Goal: Information Seeking & Learning: Learn about a topic

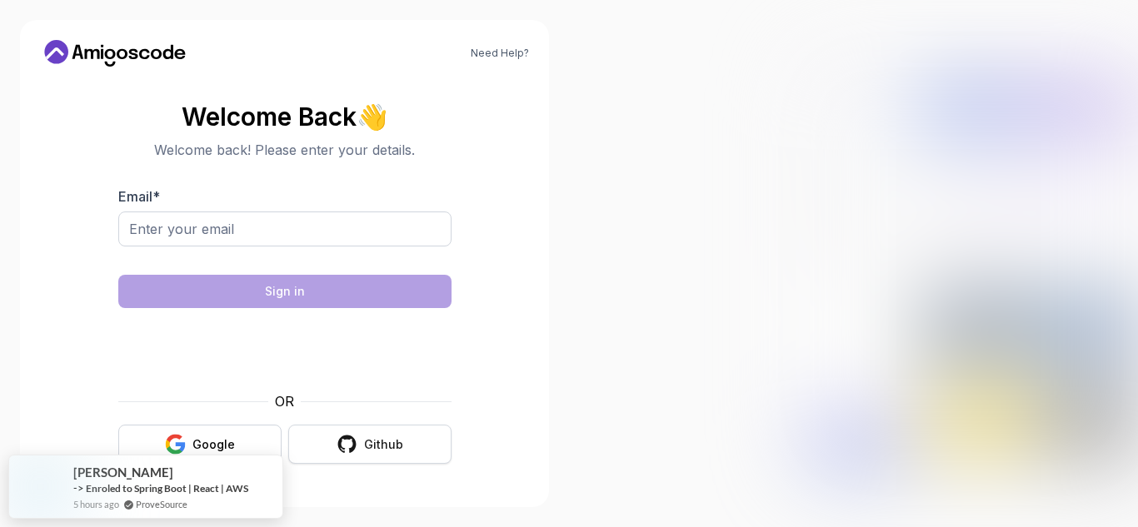
click at [426, 442] on button "Github" at bounding box center [369, 444] width 163 height 39
click at [412, 455] on button "Github" at bounding box center [369, 444] width 163 height 39
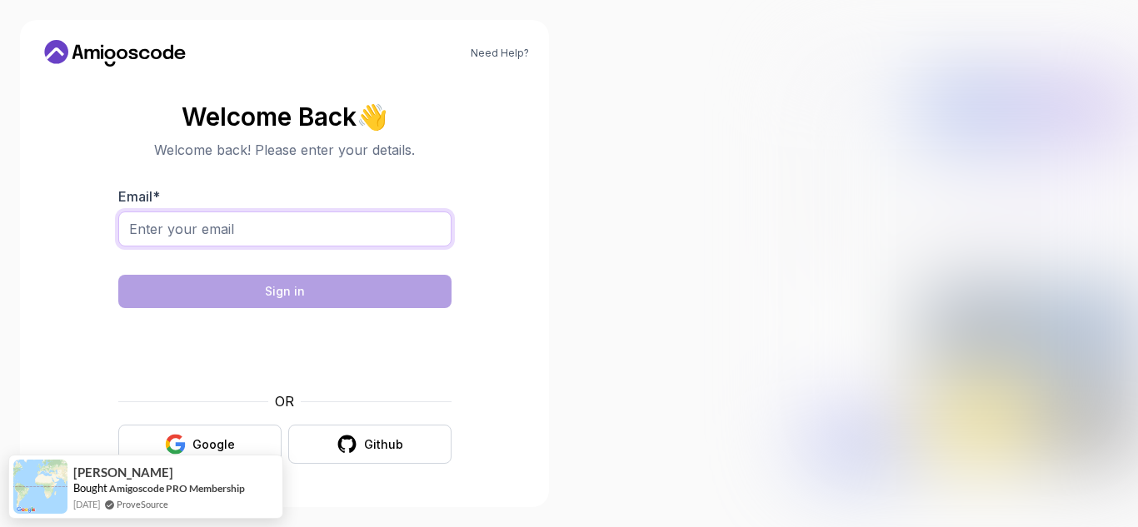
click at [332, 227] on input "Email *" at bounding box center [284, 229] width 333 height 35
click at [228, 231] on input "[EMAIL_ADDRESS][DOMAIN_NAME]" at bounding box center [284, 229] width 333 height 35
type input "[EMAIL_ADDRESS][DOMAIN_NAME]"
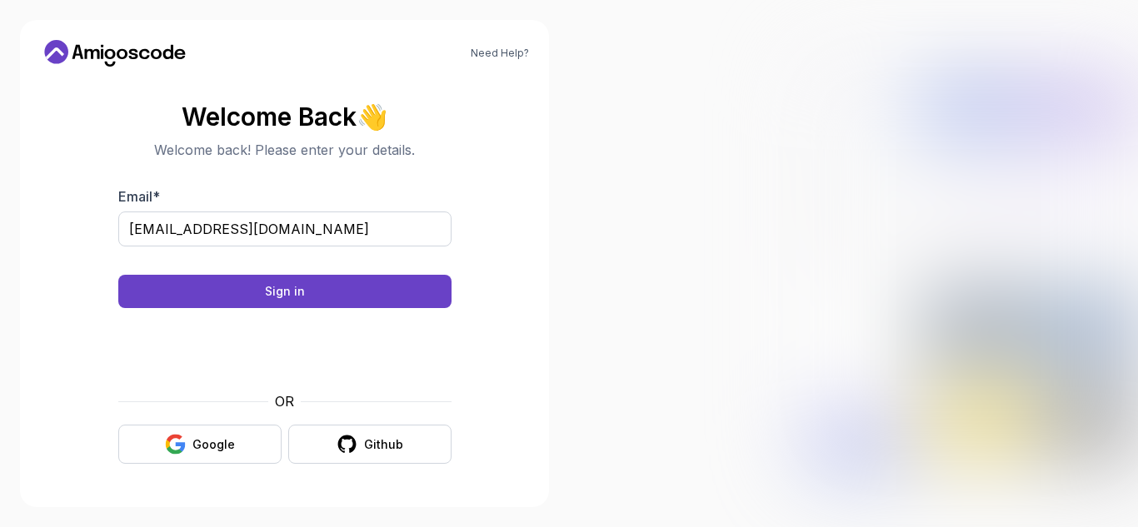
click at [518, 494] on div "Need Help? Welcome Back 👋 Welcome back! Please enter your details. Email * [EMA…" at bounding box center [284, 263] width 529 height 487
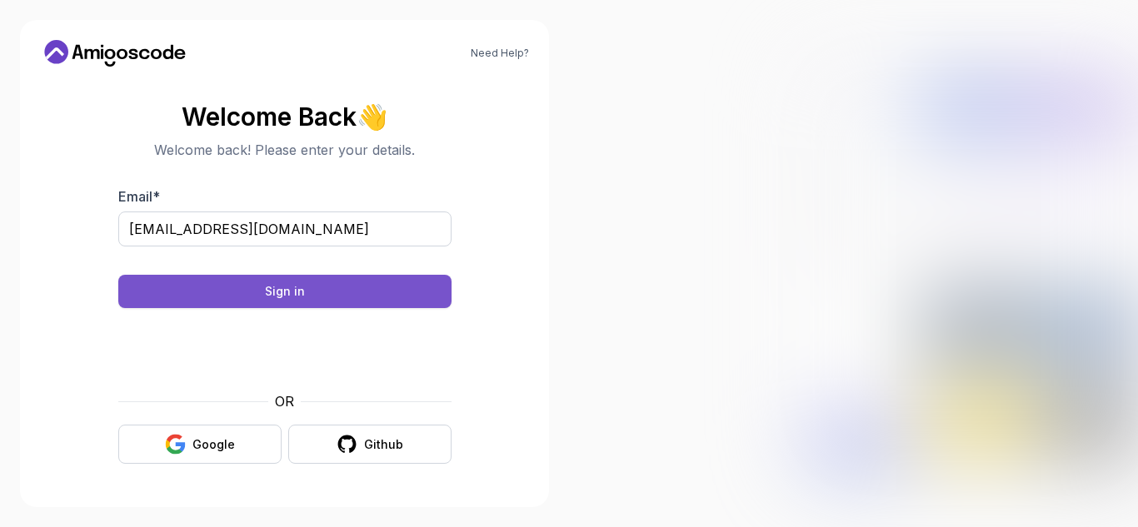
click at [365, 293] on button "Sign in" at bounding box center [284, 291] width 333 height 33
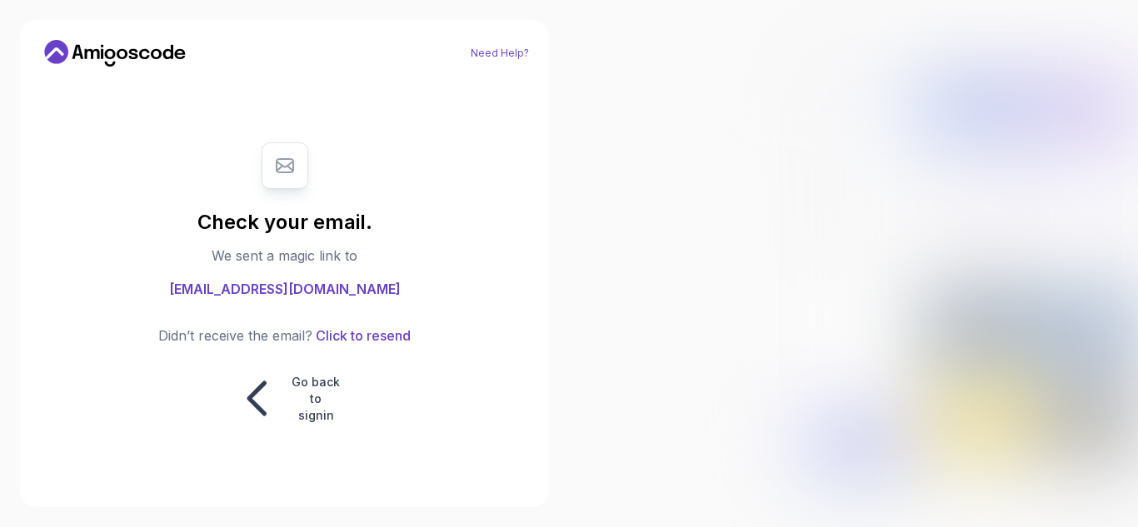
click at [495, 52] on link "Need Help?" at bounding box center [500, 53] width 58 height 13
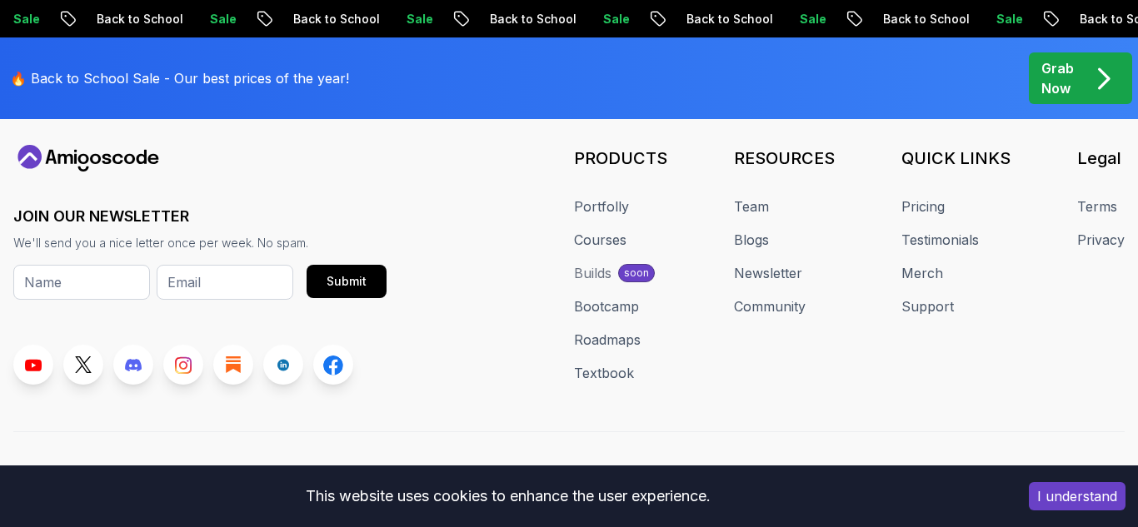
scroll to position [1355, 0]
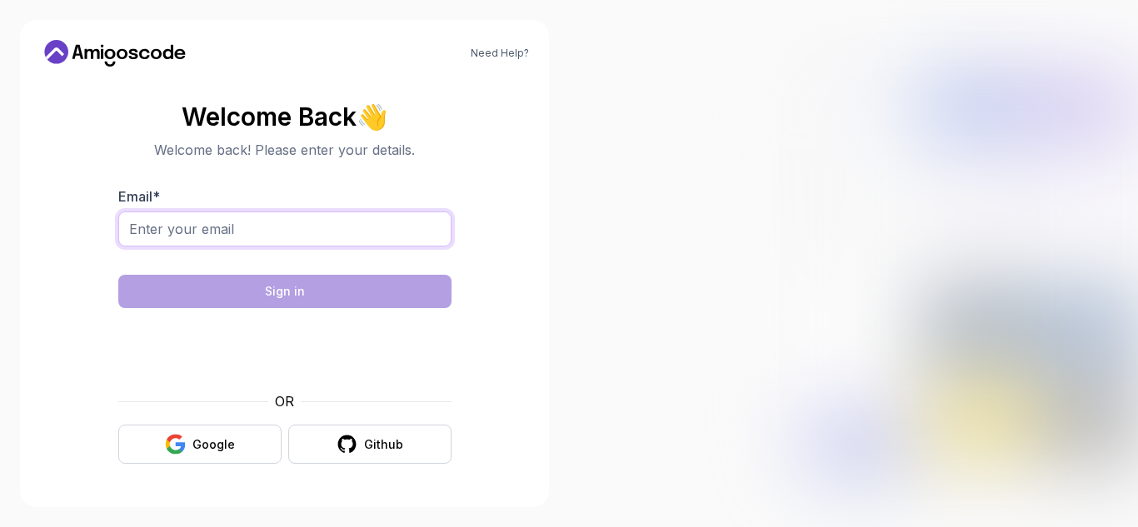
click at [382, 237] on input "Email *" at bounding box center [284, 229] width 333 height 35
type input "[EMAIL_ADDRESS][DOMAIN_NAME]"
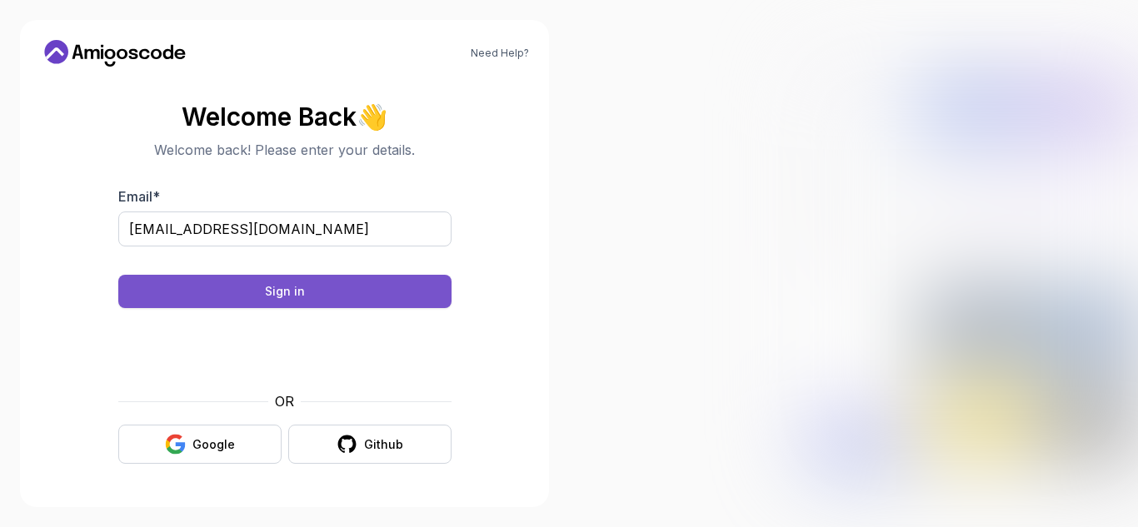
click at [387, 302] on button "Sign in" at bounding box center [284, 291] width 333 height 33
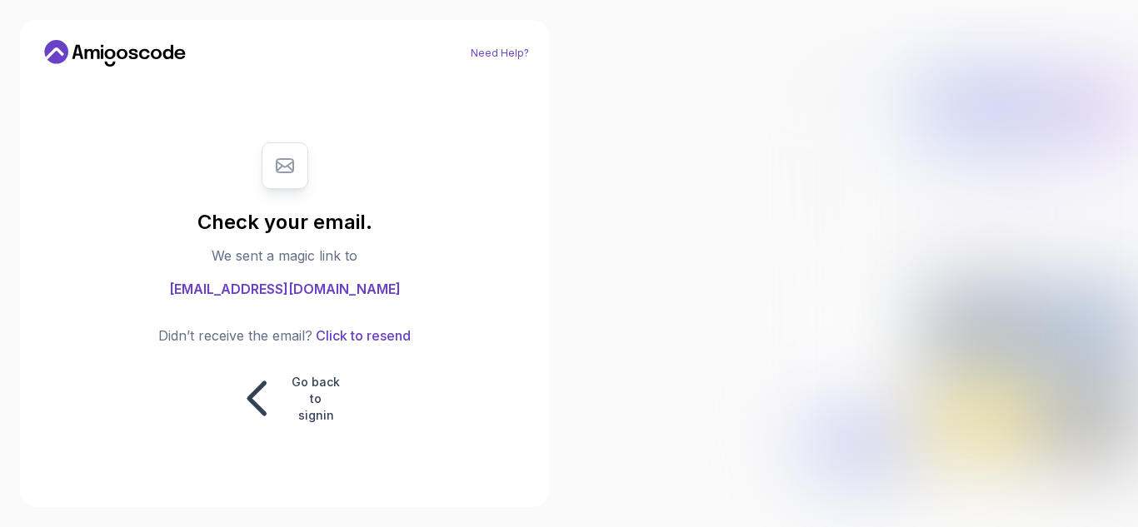
click at [514, 53] on link "Need Help?" at bounding box center [500, 53] width 58 height 13
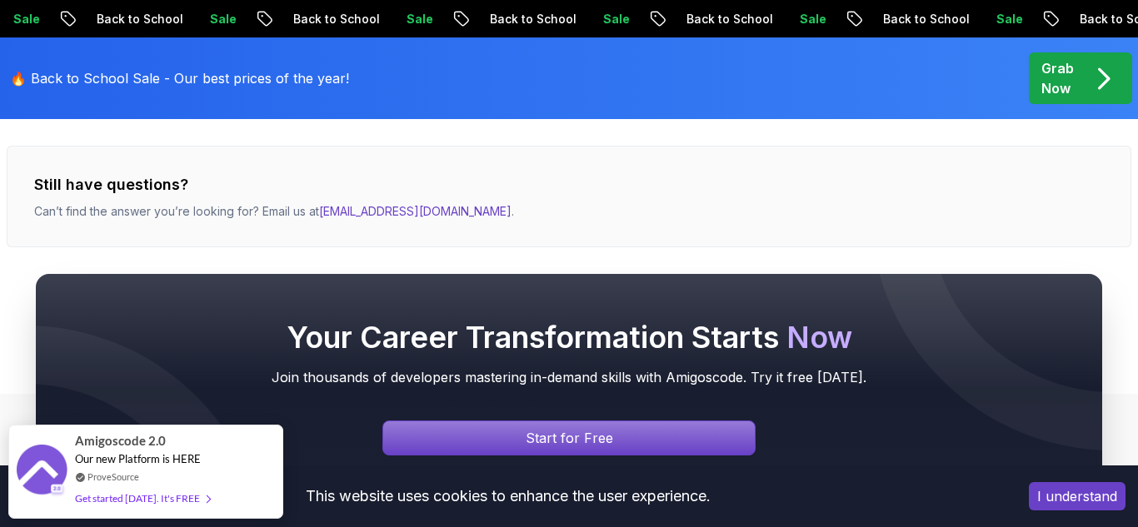
scroll to position [816, 0]
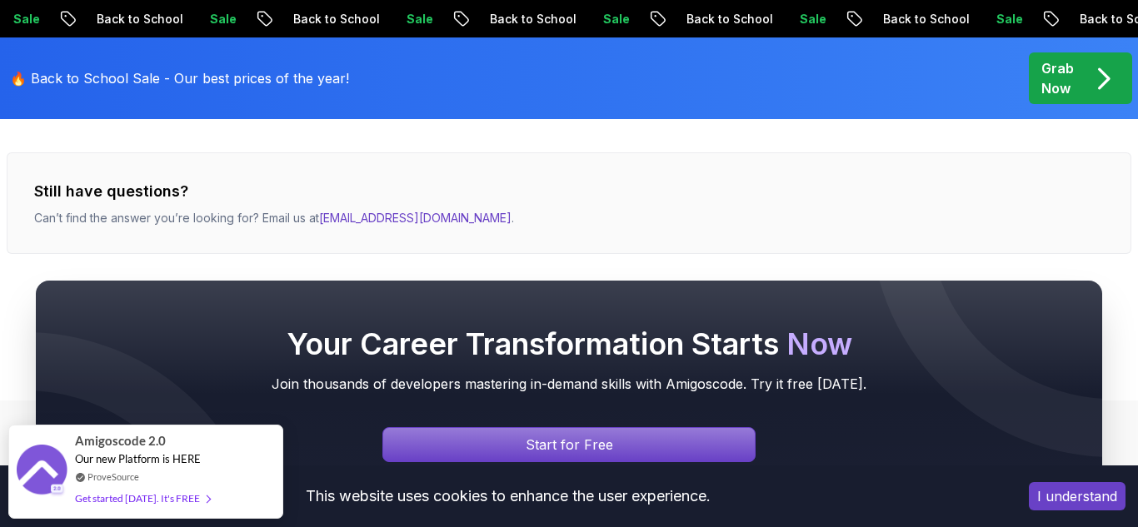
click at [1076, 491] on button "I understand" at bounding box center [1077, 496] width 97 height 28
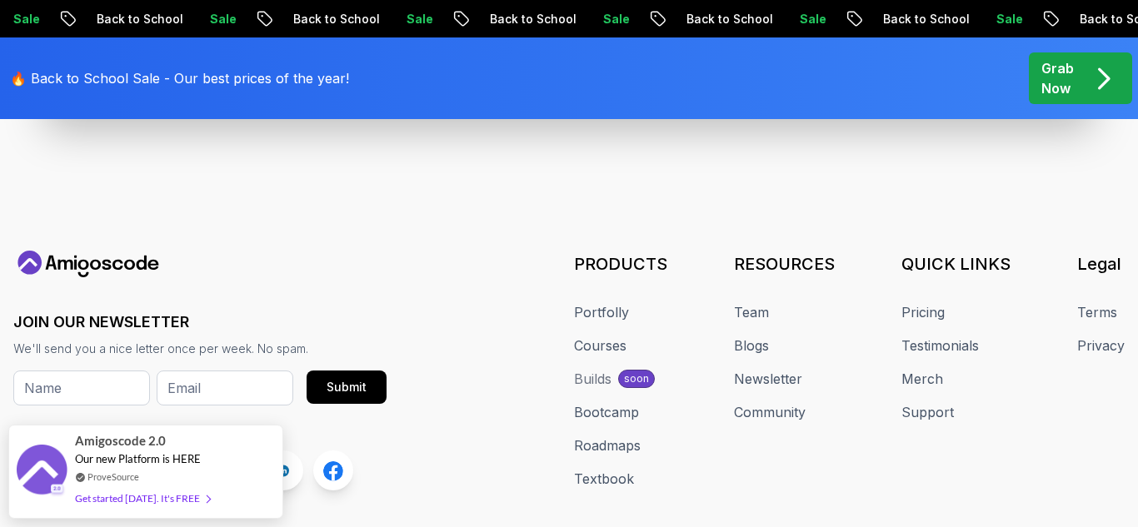
scroll to position [1202, 0]
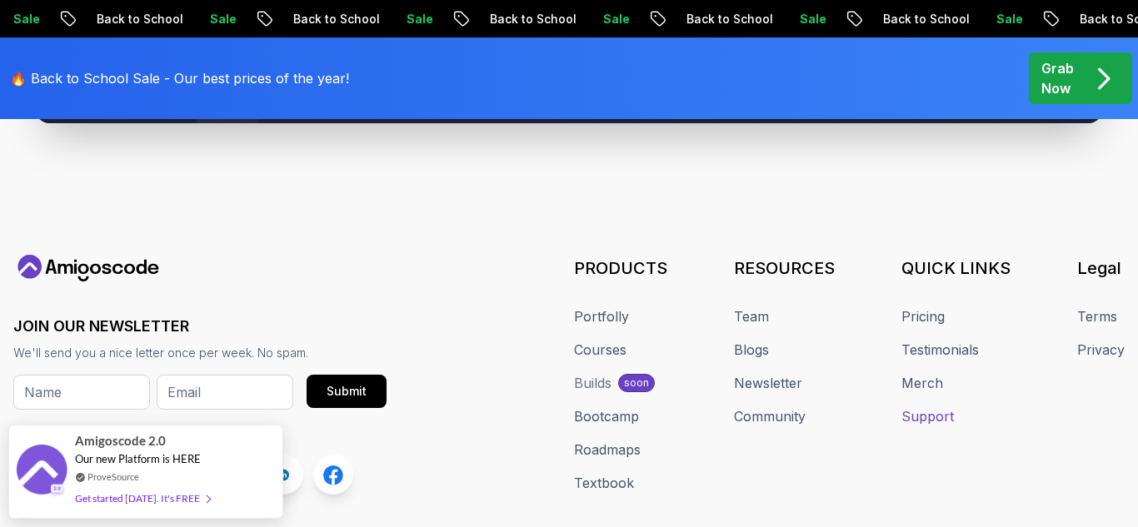
click at [946, 419] on link "Support" at bounding box center [927, 417] width 52 height 20
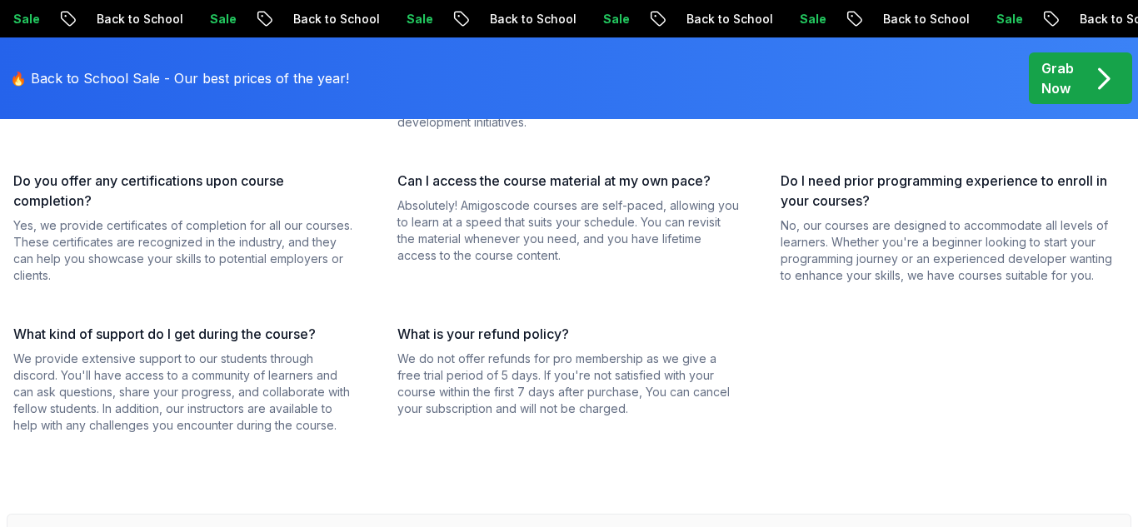
scroll to position [457, 0]
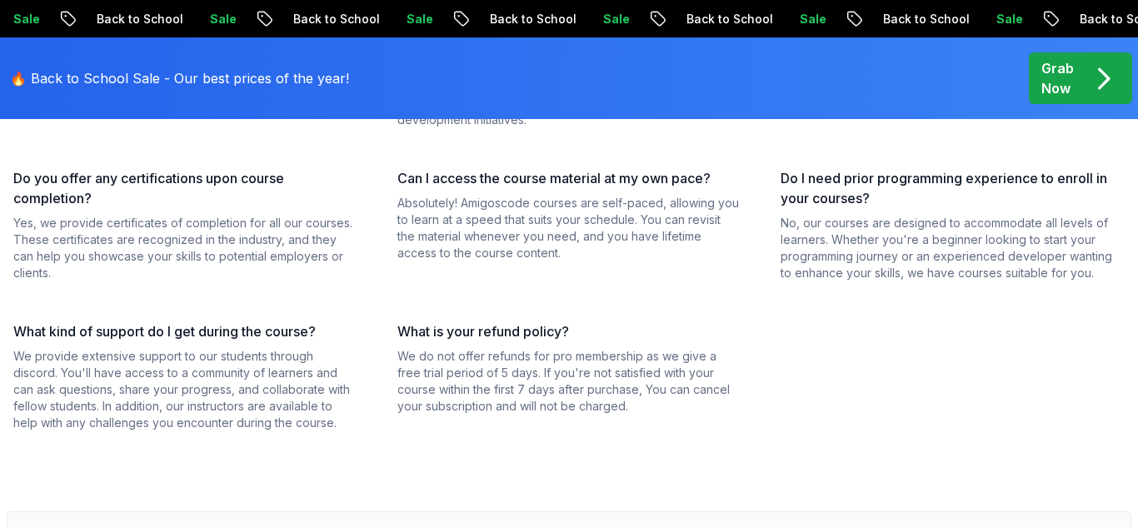
click at [612, 164] on div "What makes Amigoscode programming courses different from others? Amigoscode off…" at bounding box center [569, 214] width 1125 height 433
click at [616, 180] on h3 "Can I access the course material at my own pace?" at bounding box center [569, 178] width 344 height 20
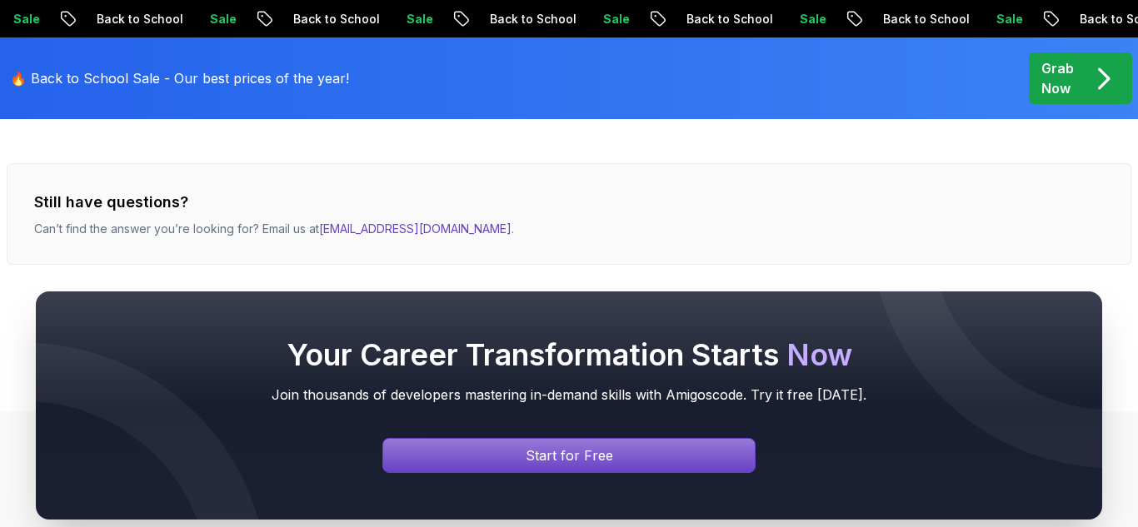
scroll to position [807, 0]
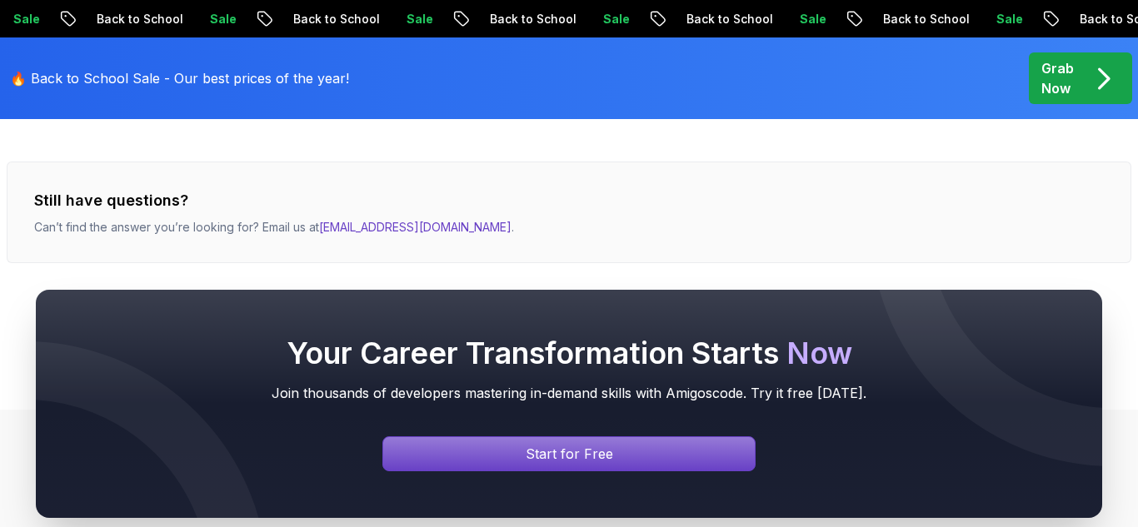
click at [408, 221] on div "Your Career Transformation Starts Now Join thousands of developers mastering in…" at bounding box center [569, 404] width 1138 height 388
click at [409, 226] on div "Your Career Transformation Starts Now Join thousands of developers mastering in…" at bounding box center [569, 404] width 1138 height 388
click at [396, 229] on div "Your Career Transformation Starts Now Join thousands of developers mastering in…" at bounding box center [569, 404] width 1138 height 388
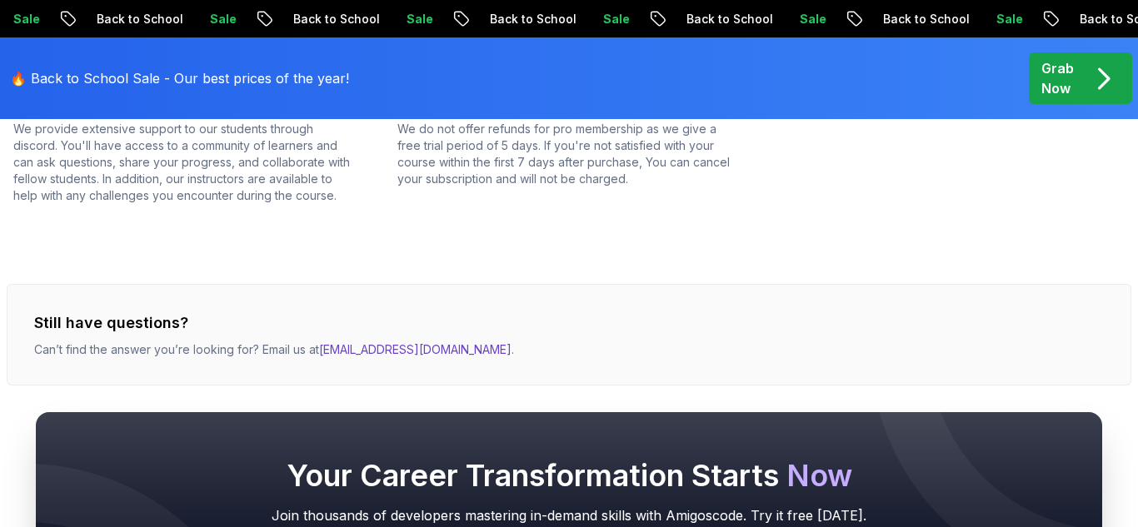
scroll to position [0, 0]
